Goal: Information Seeking & Learning: Learn about a topic

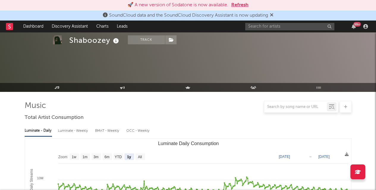
select select "1y"
click at [292, 26] on input "text" at bounding box center [289, 26] width 89 height 7
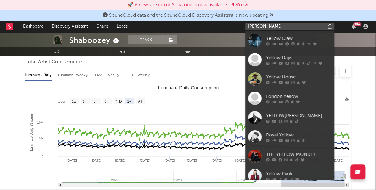
type input "[PERSON_NAME]"
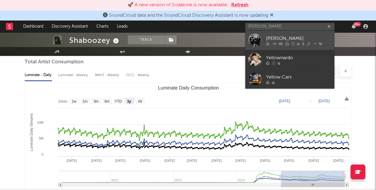
click at [283, 36] on div "[PERSON_NAME]" at bounding box center [298, 38] width 65 height 7
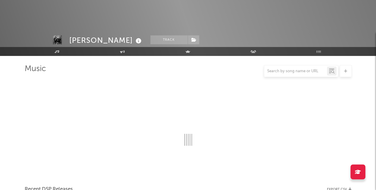
scroll to position [56, 0]
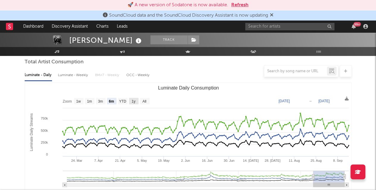
click at [133, 101] on text "1y" at bounding box center [133, 101] width 4 height 4
select select "1y"
type input "[DATE]"
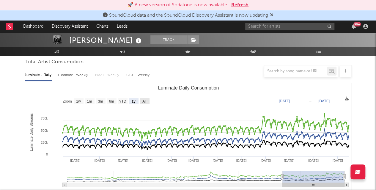
click at [144, 100] on text "All" at bounding box center [144, 101] width 4 height 4
select select "All"
type input "[DATE]"
